Goal: Task Accomplishment & Management: Manage account settings

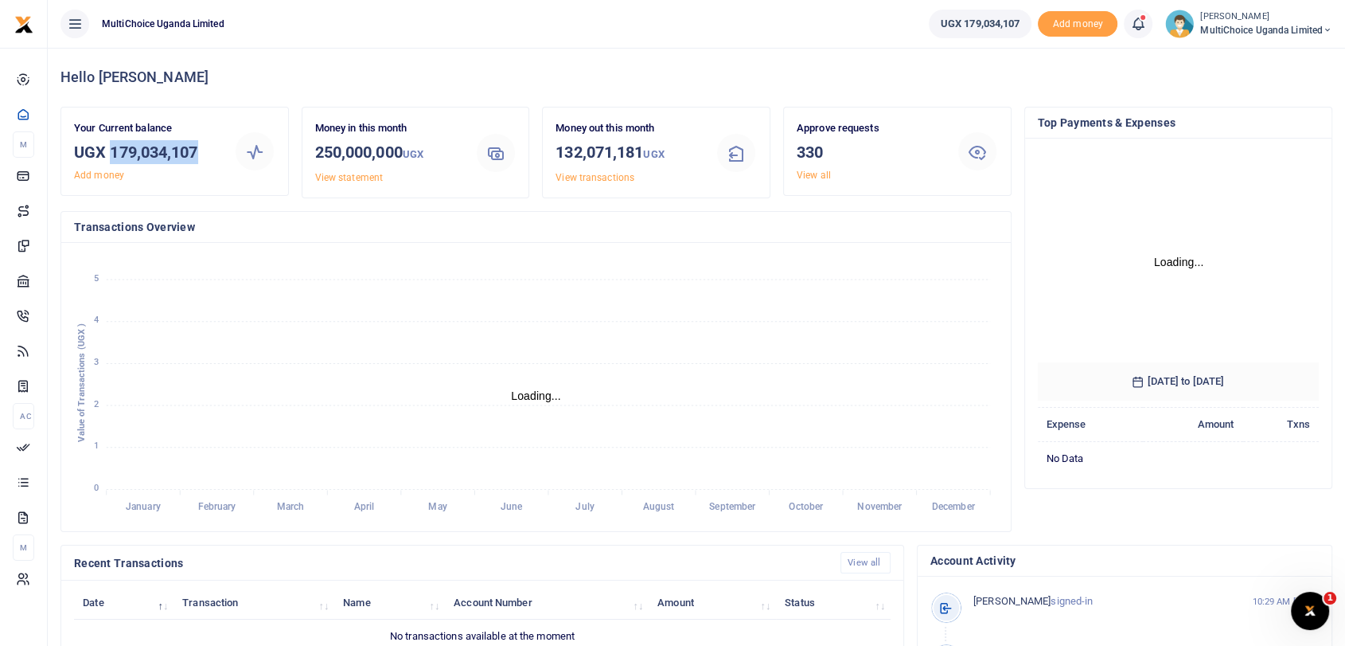
drag, startPoint x: 111, startPoint y: 150, endPoint x: 212, endPoint y: 148, distance: 100.3
click at [212, 148] on h3 "UGX 179,034,107" at bounding box center [147, 152] width 147 height 24
copy h3 "179,034,107"
click at [1231, 21] on small "[PERSON_NAME]" at bounding box center [1266, 17] width 132 height 14
click at [1222, 61] on link "Switch accounts" at bounding box center [1259, 58] width 139 height 22
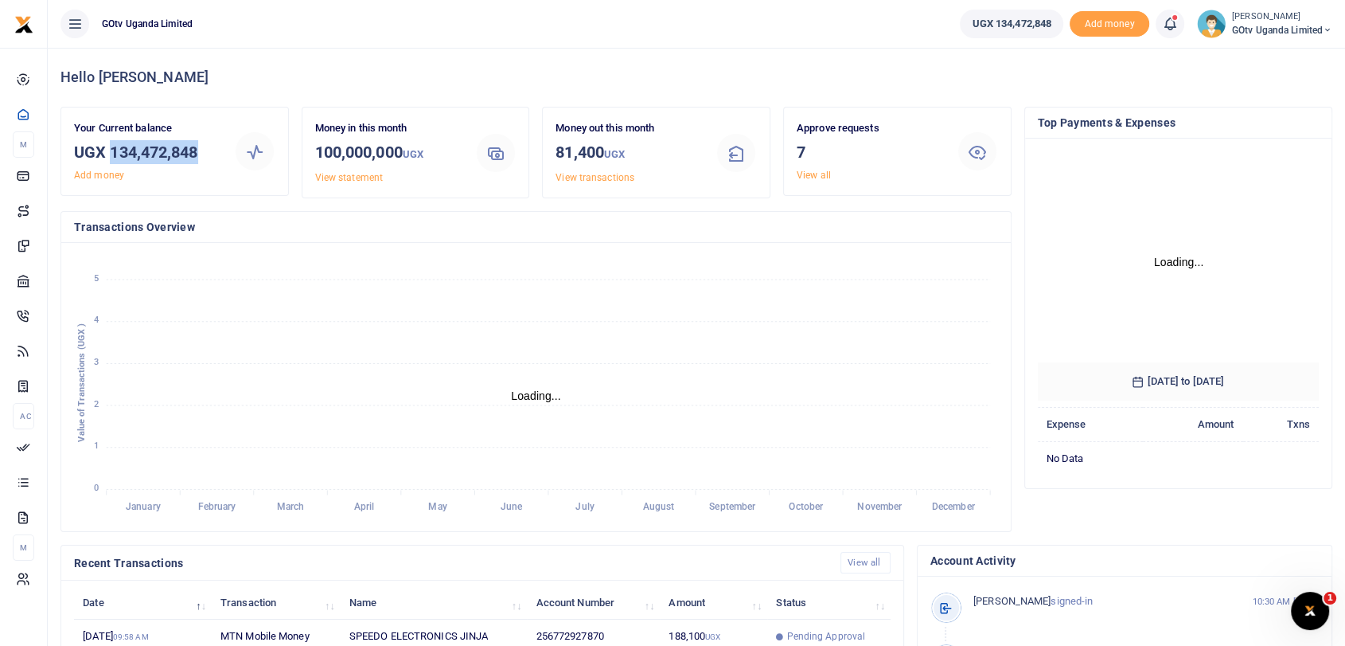
drag, startPoint x: 111, startPoint y: 154, endPoint x: 201, endPoint y: 152, distance: 90.0
click at [201, 152] on h3 "UGX 134,472,848" at bounding box center [147, 152] width 147 height 24
copy h3 "134,472,848"
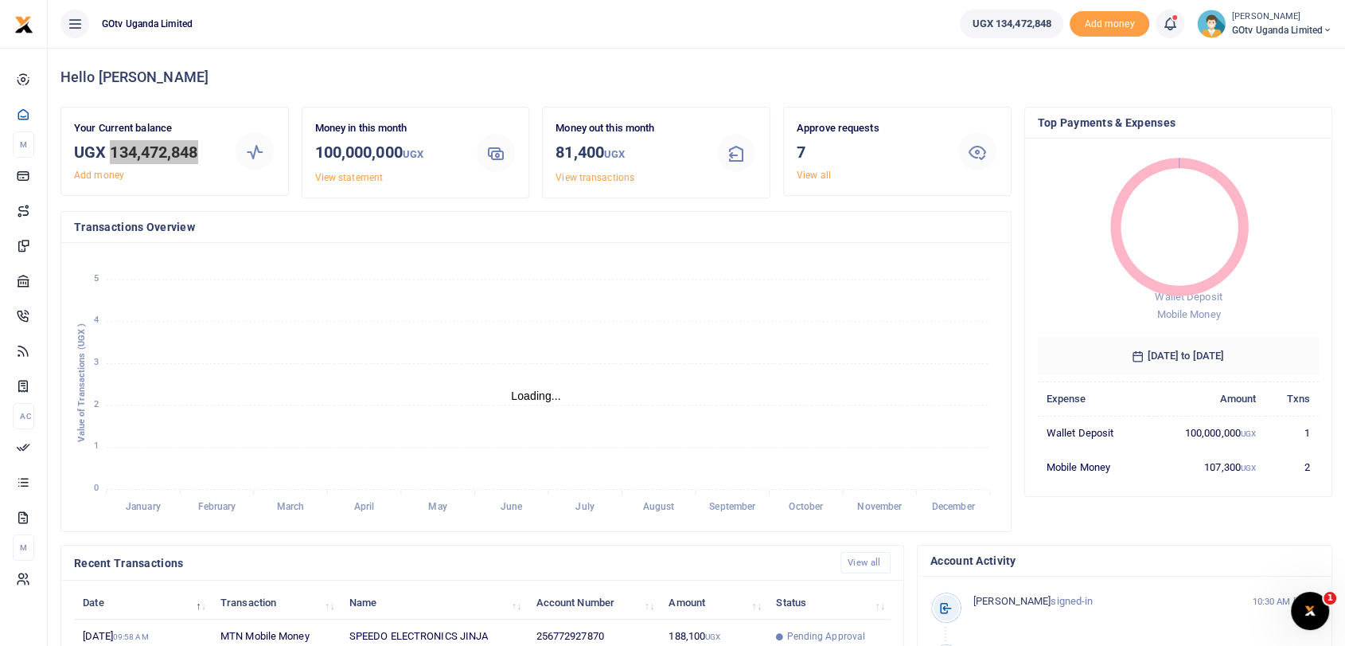
scroll to position [14, 14]
